Goal: Information Seeking & Learning: Learn about a topic

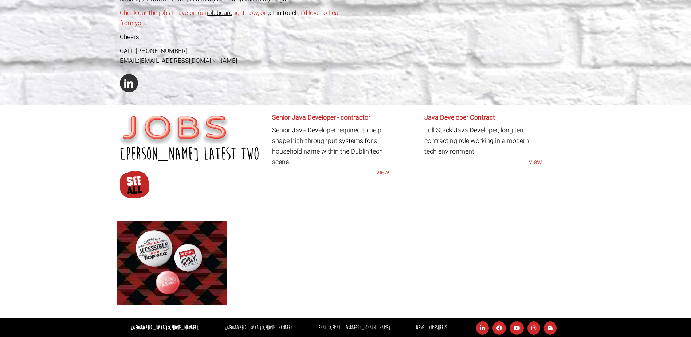
scroll to position [255, 0]
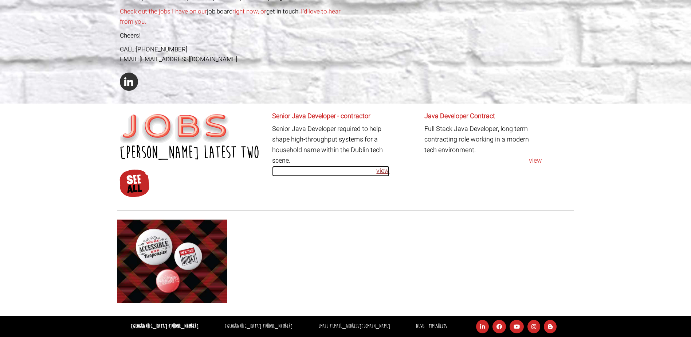
click at [383, 173] on link "view" at bounding box center [331, 171] width 118 height 11
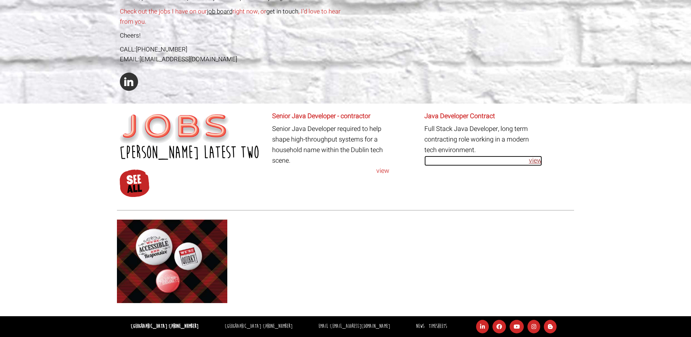
click at [539, 158] on link "view" at bounding box center [483, 161] width 118 height 11
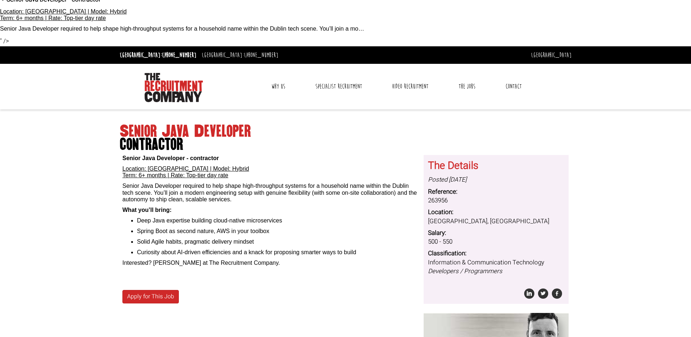
scroll to position [146, 0]
